Goal: Transaction & Acquisition: Purchase product/service

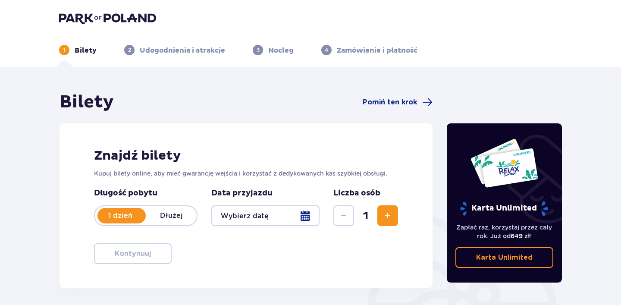
type input "[DATE]"
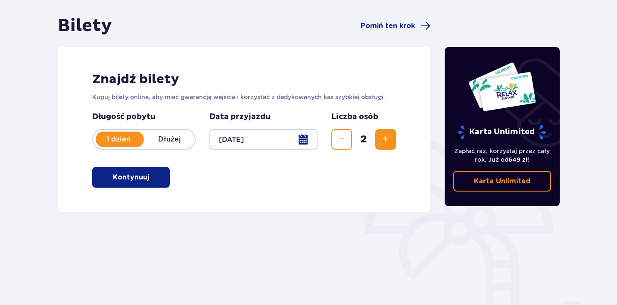
scroll to position [72, 0]
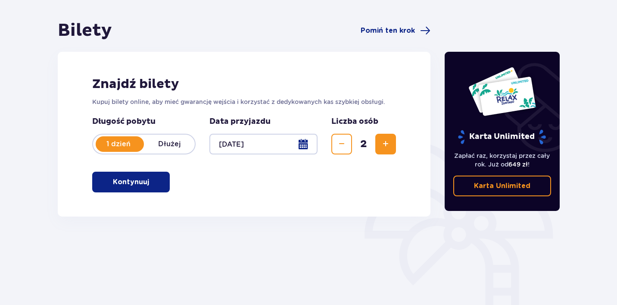
click at [142, 185] on p "Kontynuuj" at bounding box center [131, 181] width 36 height 9
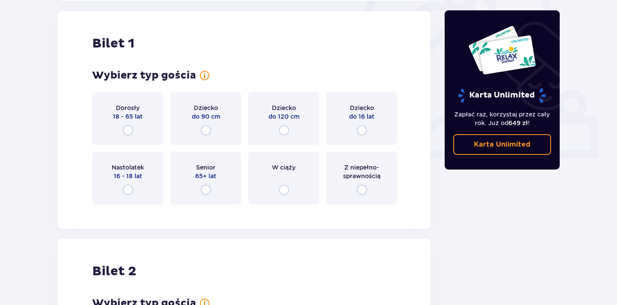
scroll to position [288, 0]
click at [138, 125] on div "Dorosły 18 - 65 lat" at bounding box center [127, 117] width 71 height 53
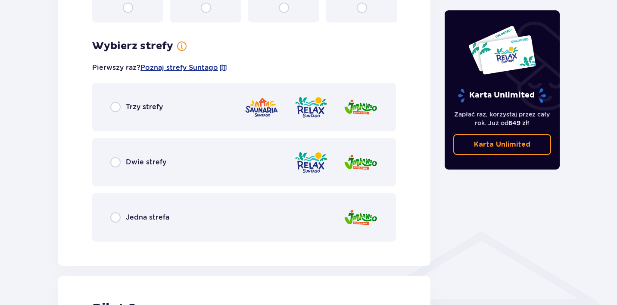
scroll to position [498, 0]
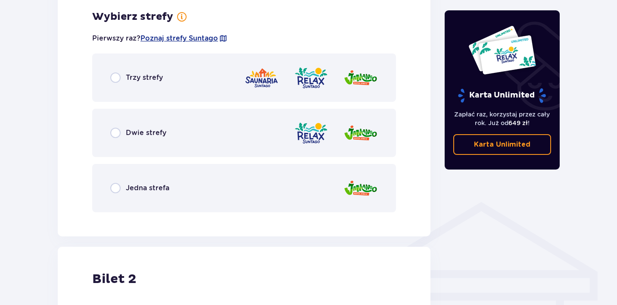
click at [118, 131] on input "radio" at bounding box center [115, 133] width 10 height 10
radio input "true"
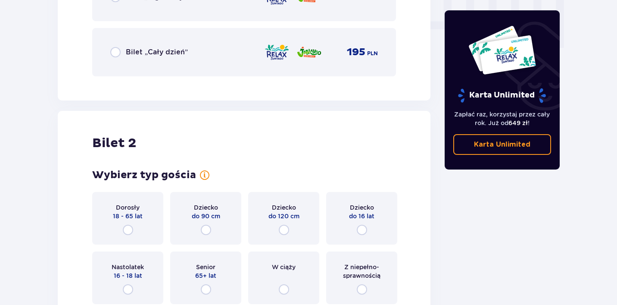
click at [118, 233] on div "Dorosły 18 - 65 lat" at bounding box center [127, 218] width 71 height 53
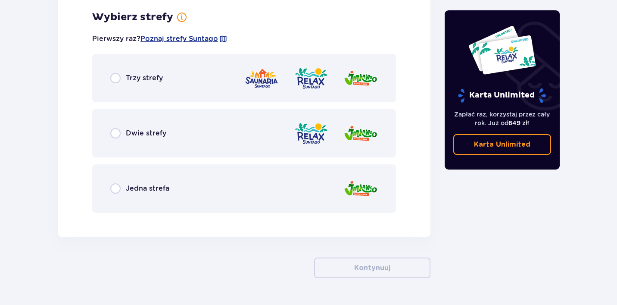
scroll to position [1193, 0]
click at [112, 126] on div "Dwie strefy" at bounding box center [244, 133] width 304 height 48
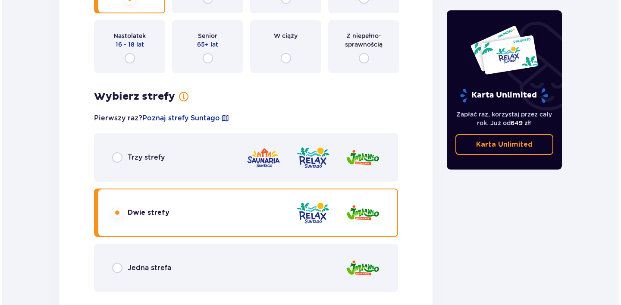
scroll to position [1115, 0]
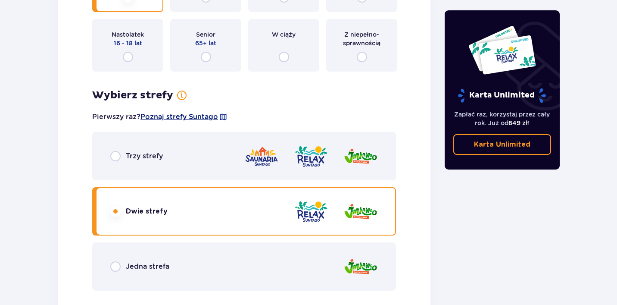
click at [172, 119] on span "Poznaj strefy Suntago" at bounding box center [180, 116] width 78 height 9
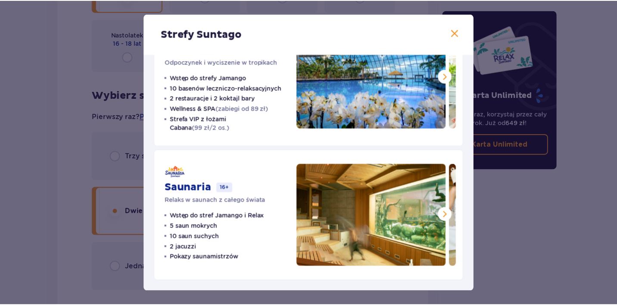
scroll to position [191, 0]
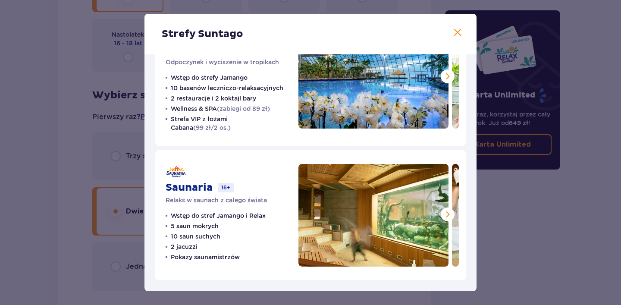
click at [456, 33] on span at bounding box center [457, 33] width 10 height 10
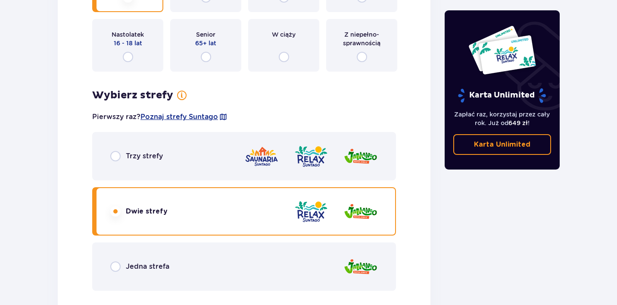
click at [119, 156] on input "radio" at bounding box center [115, 156] width 10 height 10
radio input "true"
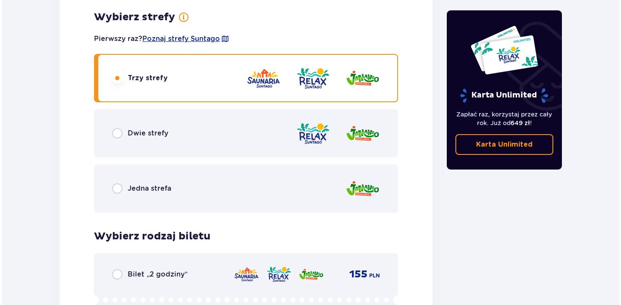
scroll to position [1191, 0]
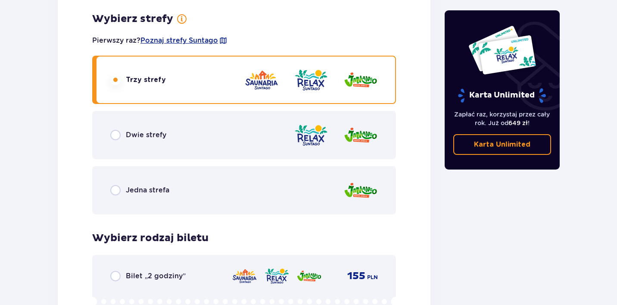
click at [116, 130] on input "radio" at bounding box center [115, 135] width 10 height 10
radio input "true"
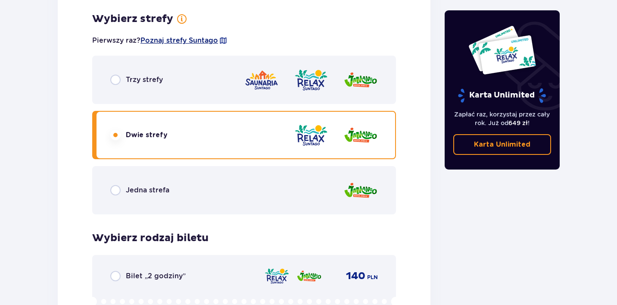
click at [202, 42] on span "Poznaj strefy Suntago" at bounding box center [180, 40] width 78 height 9
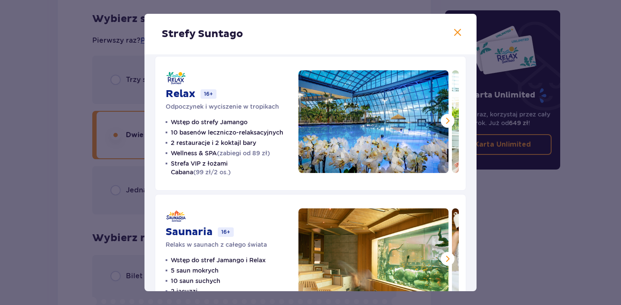
scroll to position [139, 0]
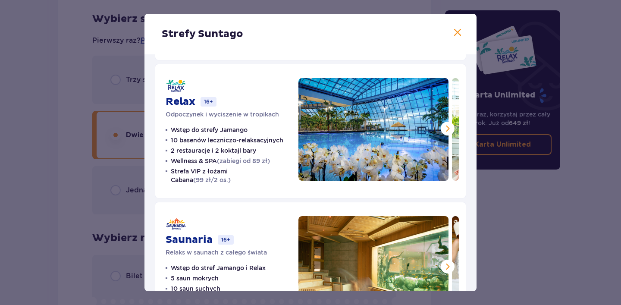
click at [448, 131] on span at bounding box center [447, 128] width 10 height 10
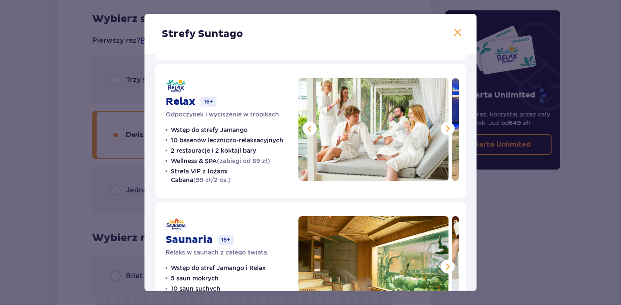
click at [448, 131] on span at bounding box center [447, 128] width 10 height 10
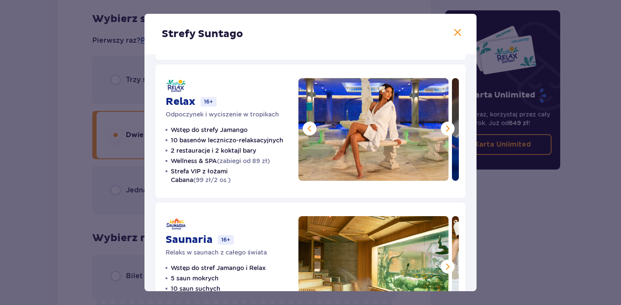
click at [448, 131] on span at bounding box center [447, 128] width 10 height 10
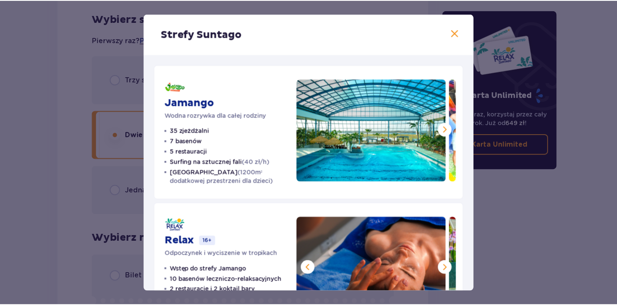
scroll to position [0, 0]
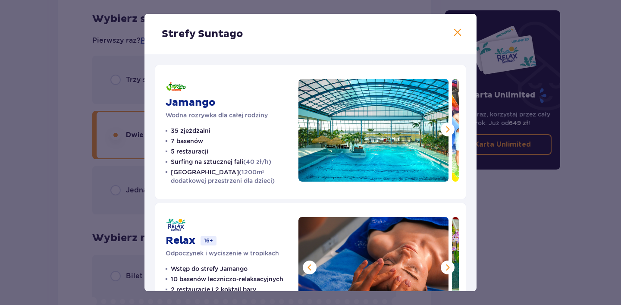
click at [458, 31] on span at bounding box center [457, 33] width 10 height 10
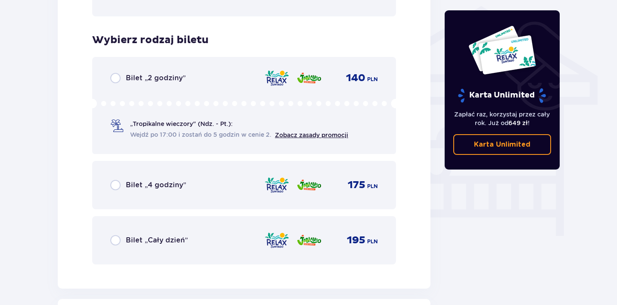
scroll to position [690, 0]
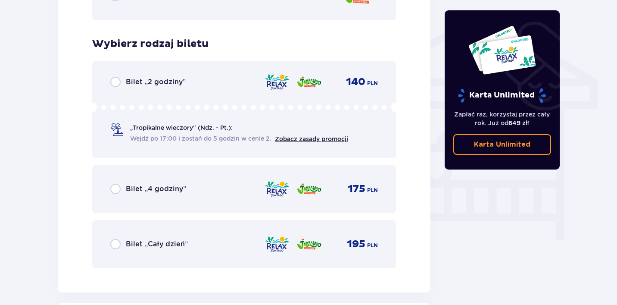
click at [122, 188] on div "Bilet „4 godziny”" at bounding box center [148, 189] width 76 height 10
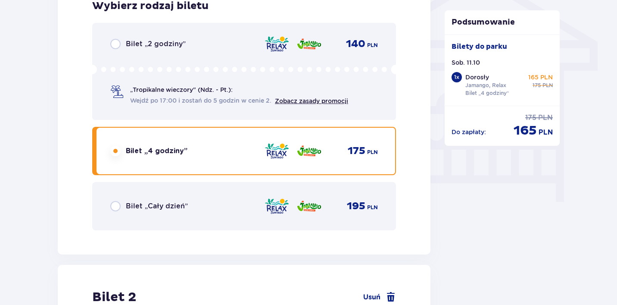
scroll to position [749, 0]
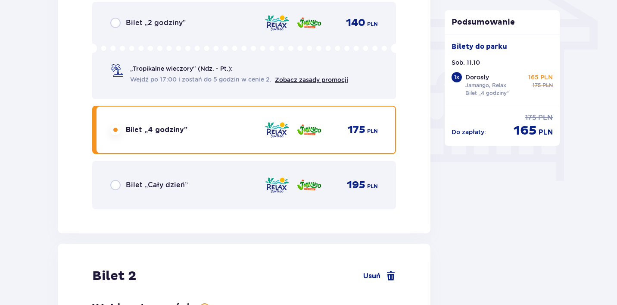
click at [120, 186] on input "radio" at bounding box center [115, 185] width 10 height 10
radio input "true"
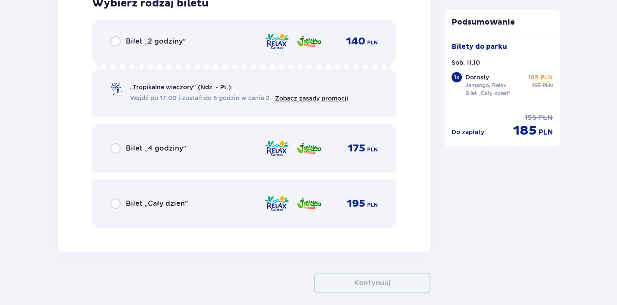
scroll to position [1426, 0]
click at [110, 207] on input "radio" at bounding box center [115, 202] width 10 height 10
radio input "true"
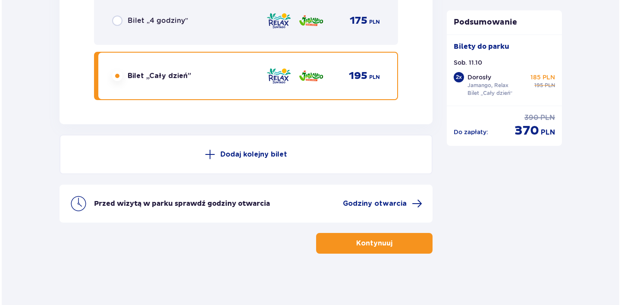
scroll to position [1553, 0]
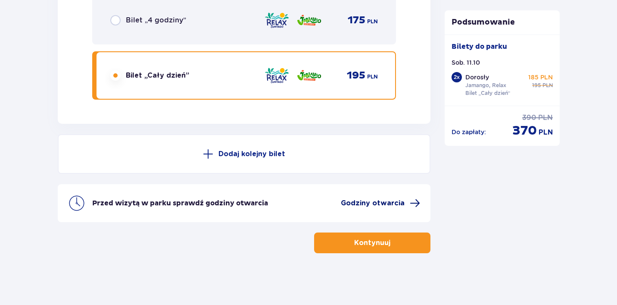
click at [364, 203] on span "Godziny otwarcia" at bounding box center [373, 202] width 64 height 9
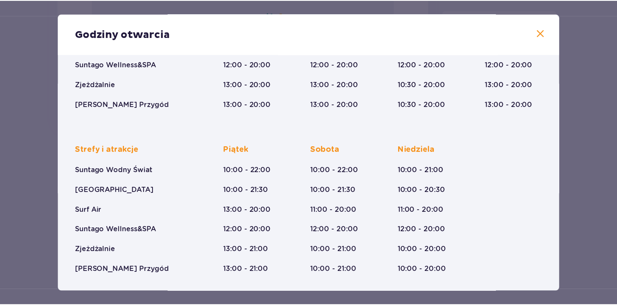
scroll to position [151, 0]
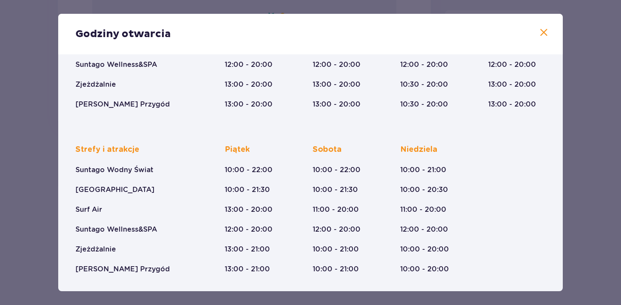
click at [540, 33] on span at bounding box center [544, 33] width 10 height 10
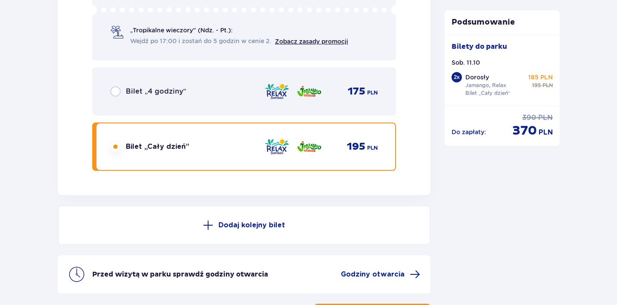
scroll to position [1481, 0]
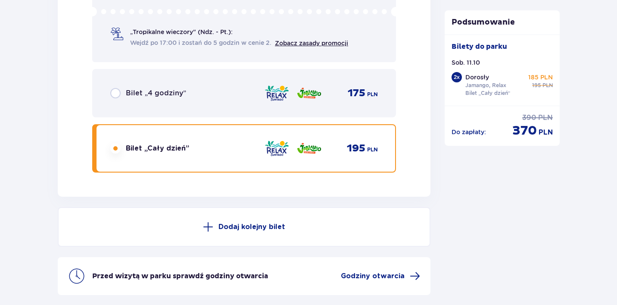
click at [116, 91] on input "radio" at bounding box center [115, 93] width 10 height 10
radio input "true"
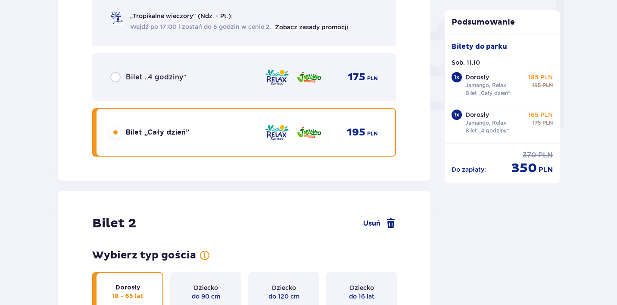
scroll to position [786, 0]
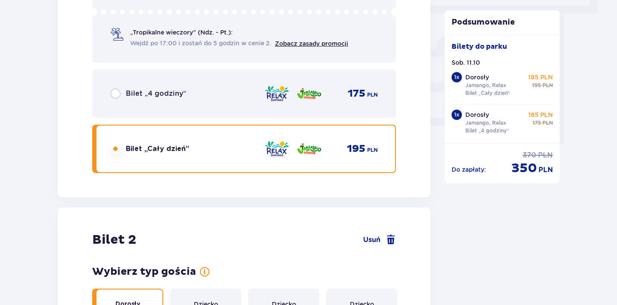
click at [114, 93] on input "radio" at bounding box center [115, 93] width 10 height 10
radio input "true"
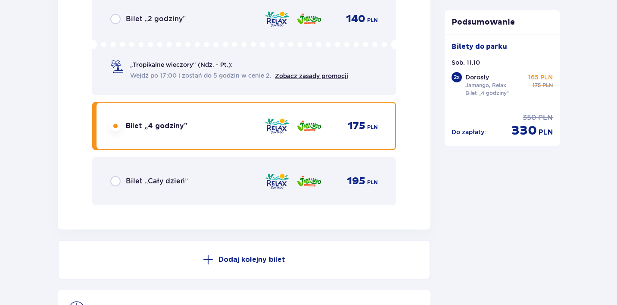
scroll to position [1447, 0]
